Goal: Information Seeking & Learning: Check status

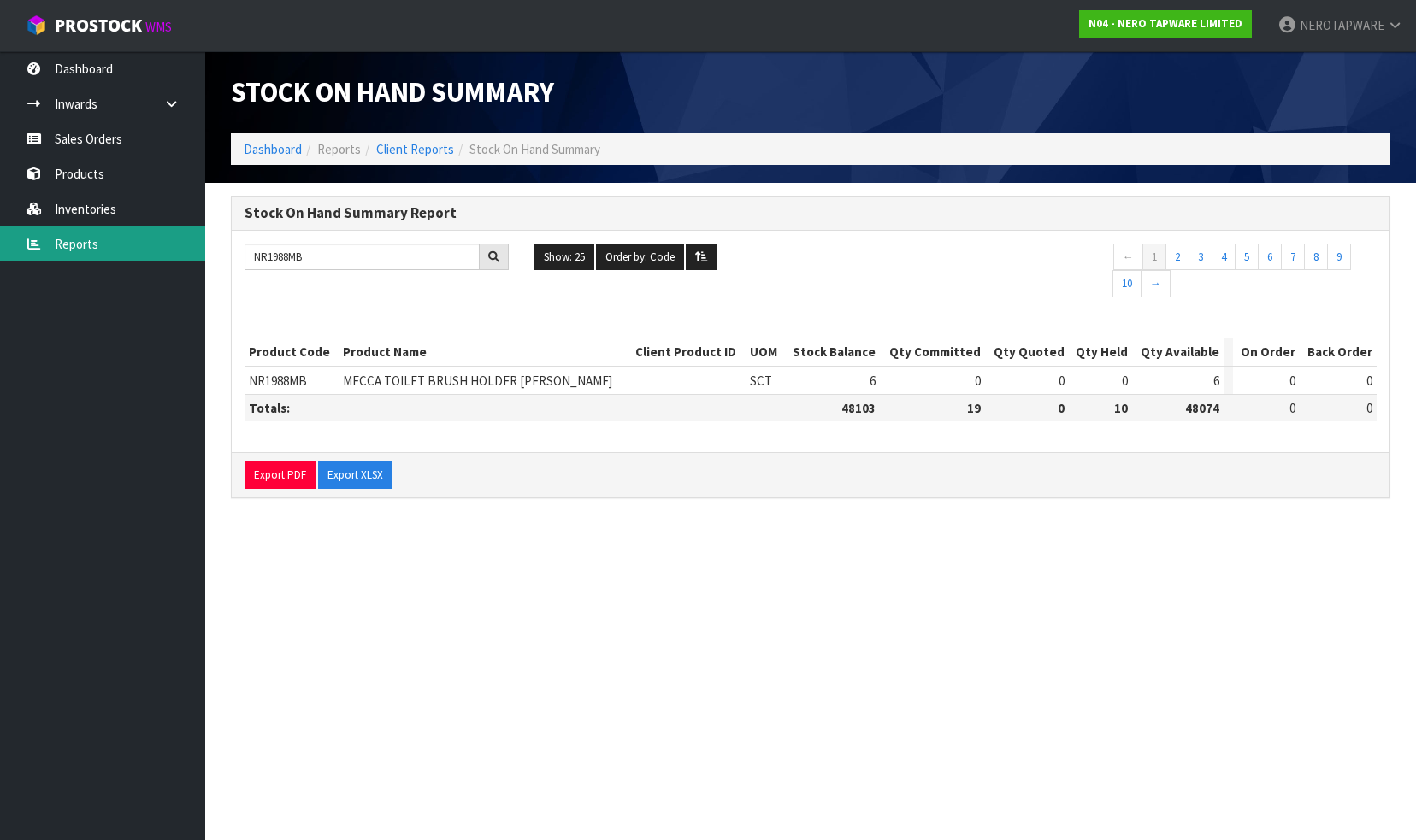
click at [127, 242] on link "Reports" at bounding box center [103, 243] width 206 height 35
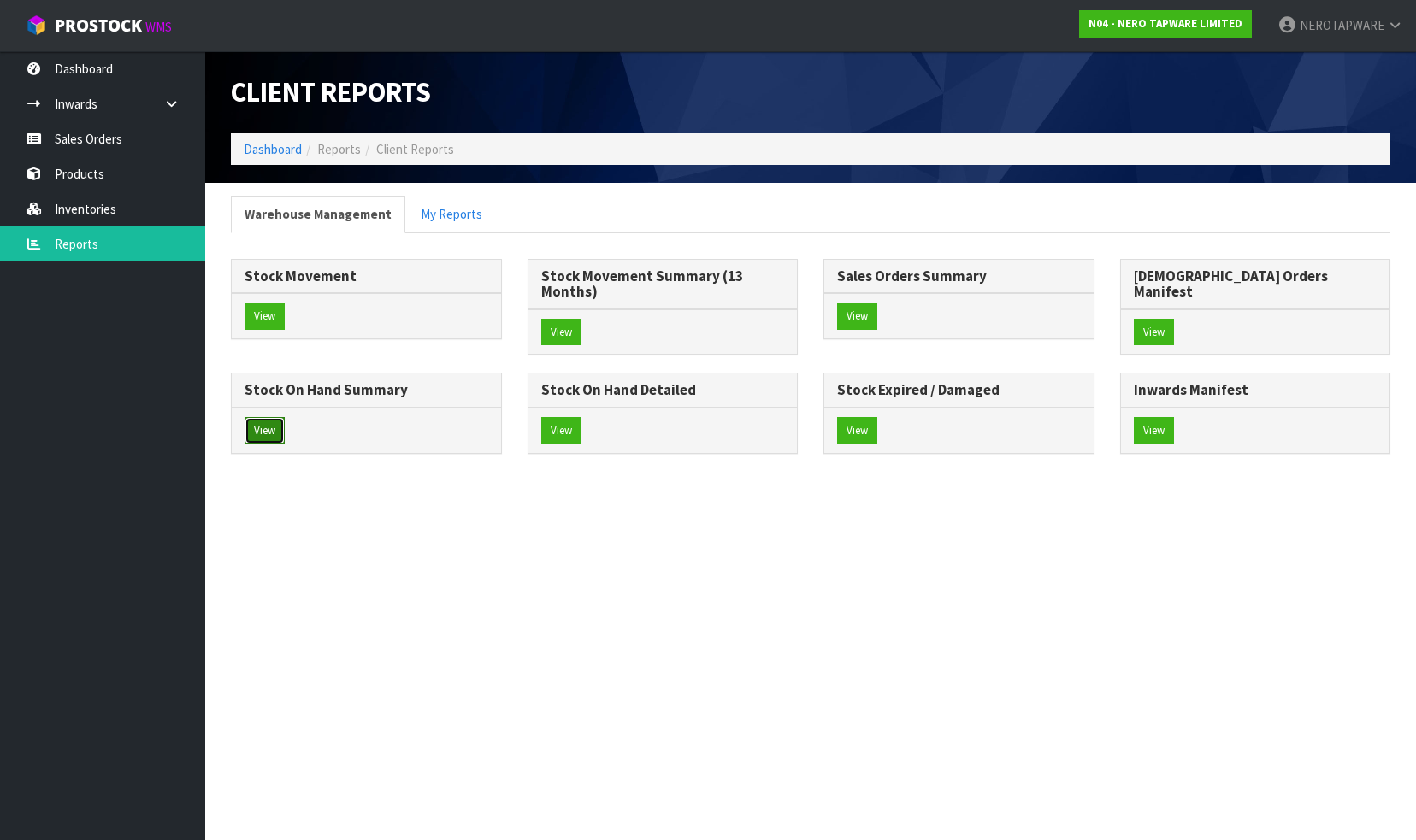
click at [284, 417] on button "View" at bounding box center [264, 430] width 40 height 27
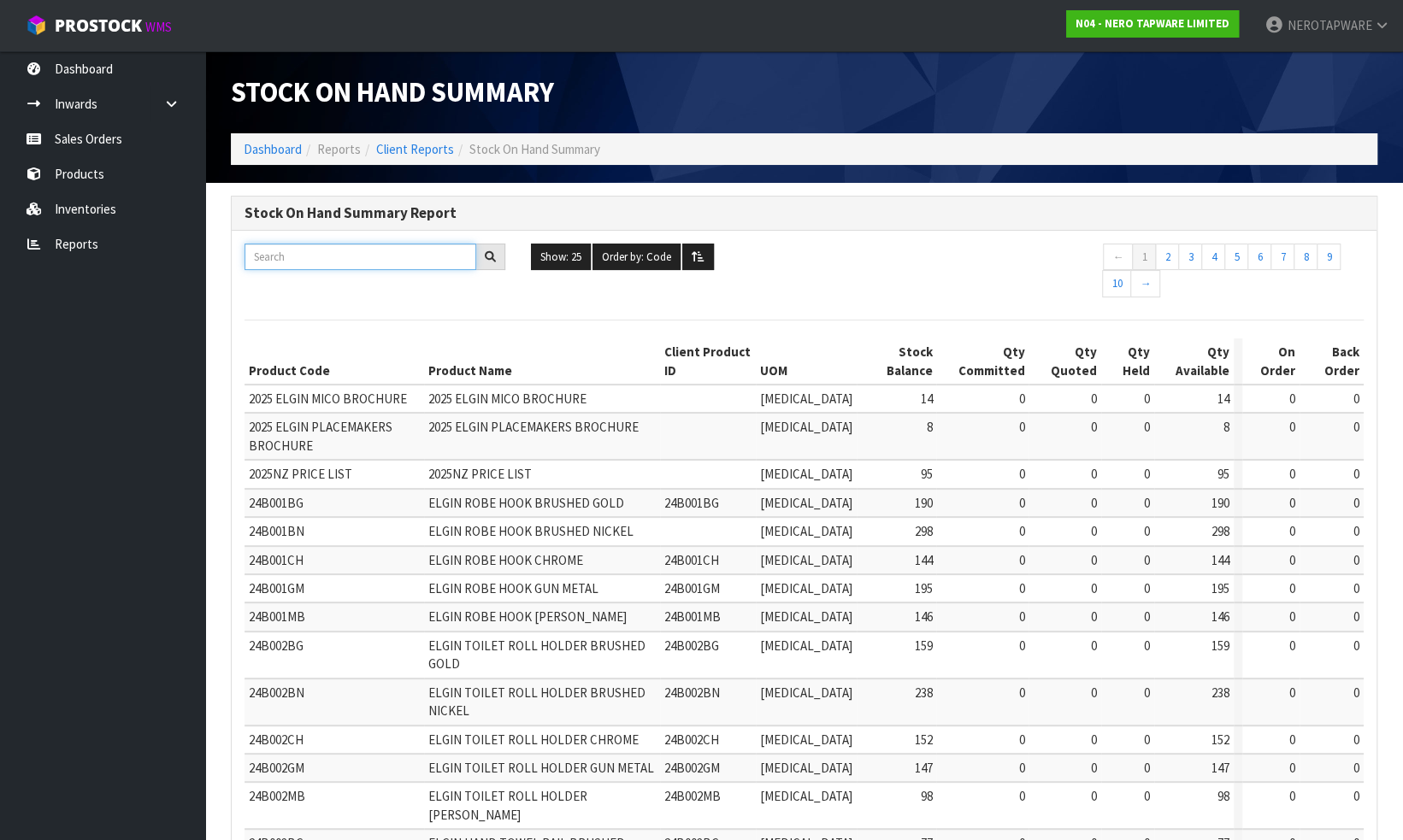
click at [309, 251] on input "text" at bounding box center [360, 256] width 232 height 27
paste input "NR250811TBN"
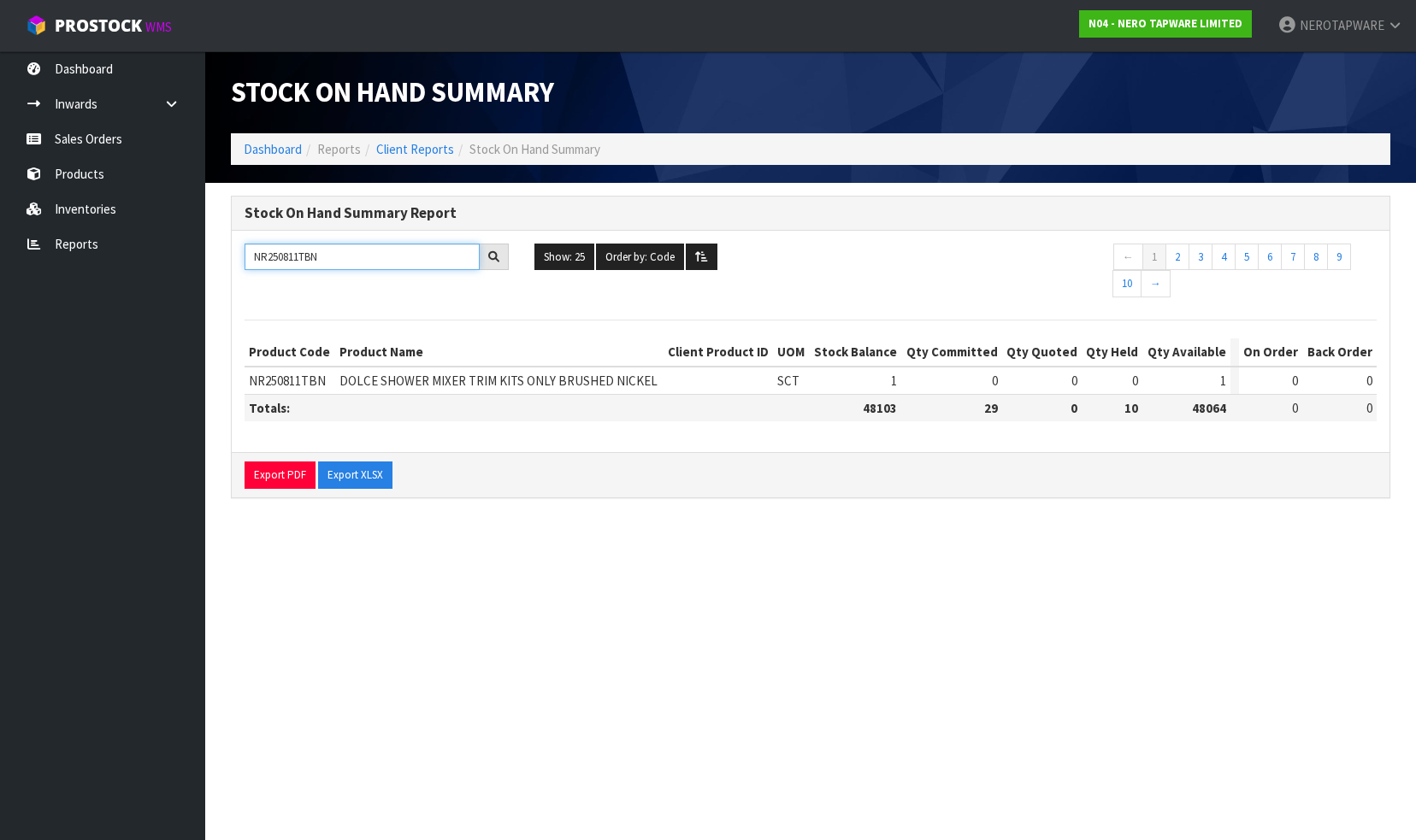
type input "NR250811TBN"
click at [95, 139] on link "Sales Orders" at bounding box center [103, 139] width 206 height 35
